Goal: Task Accomplishment & Management: Manage account settings

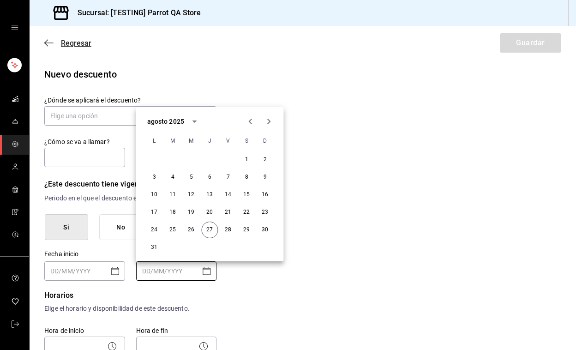
click at [61, 44] on span "Regresar" at bounding box center [76, 43] width 30 height 9
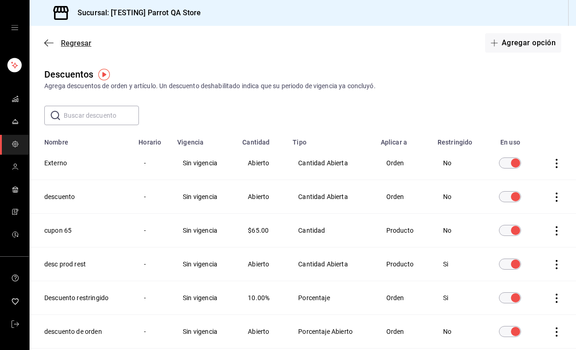
click at [76, 44] on span "Regresar" at bounding box center [76, 43] width 30 height 9
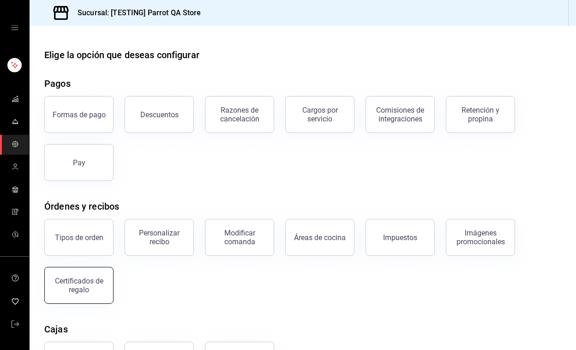
click at [73, 303] on div "Certificados de regalo" at bounding box center [73, 280] width 80 height 48
click at [77, 277] on button "Certificados de regalo" at bounding box center [78, 285] width 69 height 37
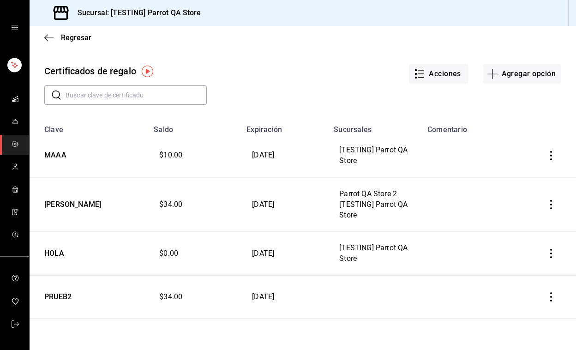
click at [134, 87] on input "text" at bounding box center [136, 95] width 141 height 18
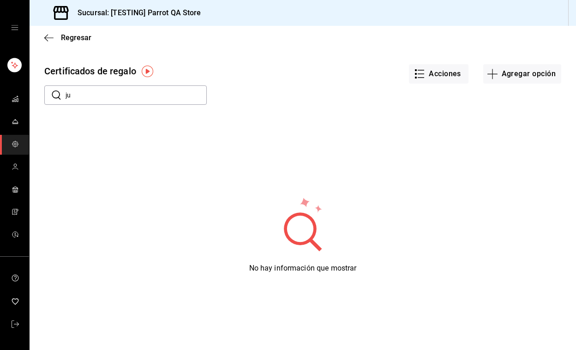
type input "j"
